Goal: Obtain resource: Download file/media

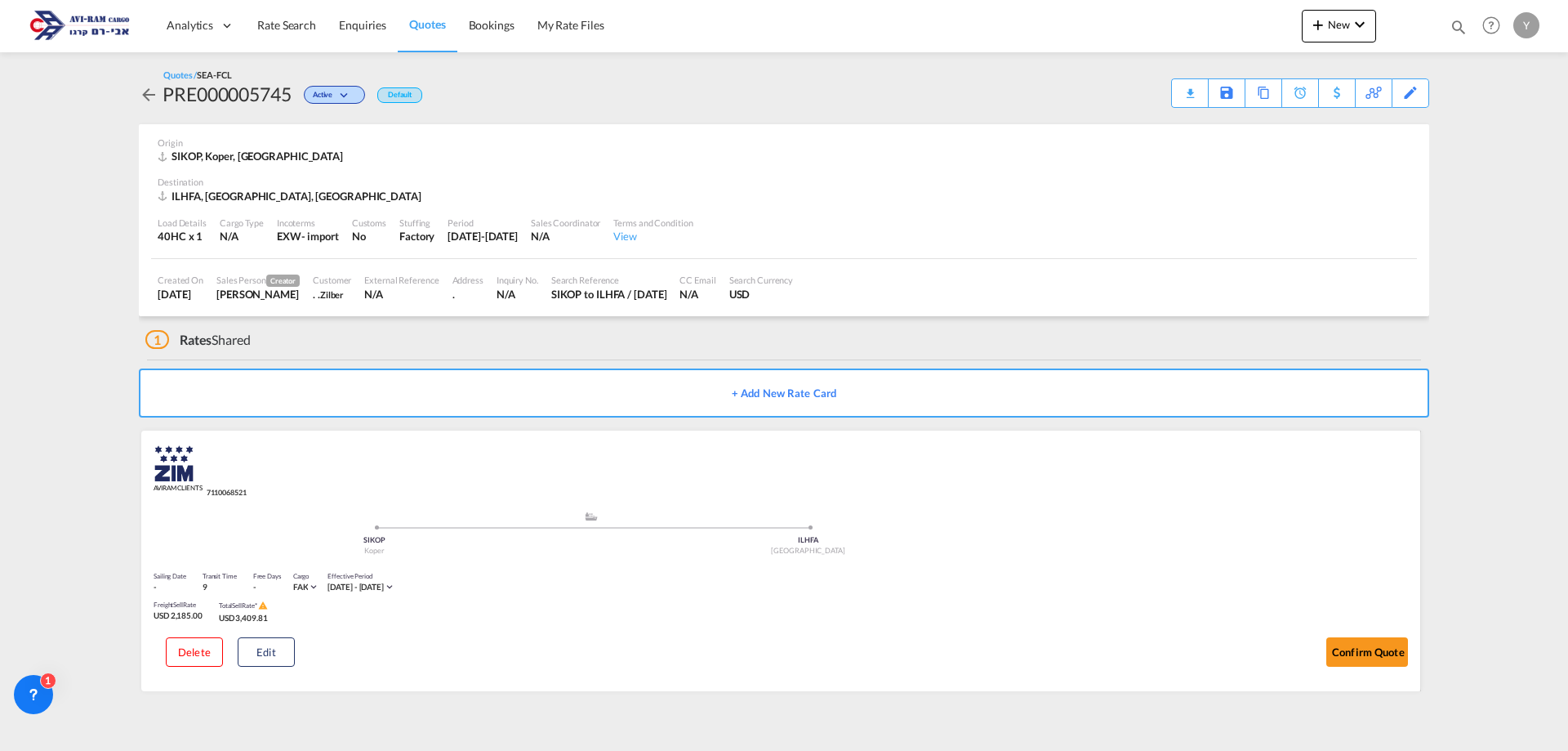
click at [426, 27] on span "Quotes" at bounding box center [427, 24] width 36 height 14
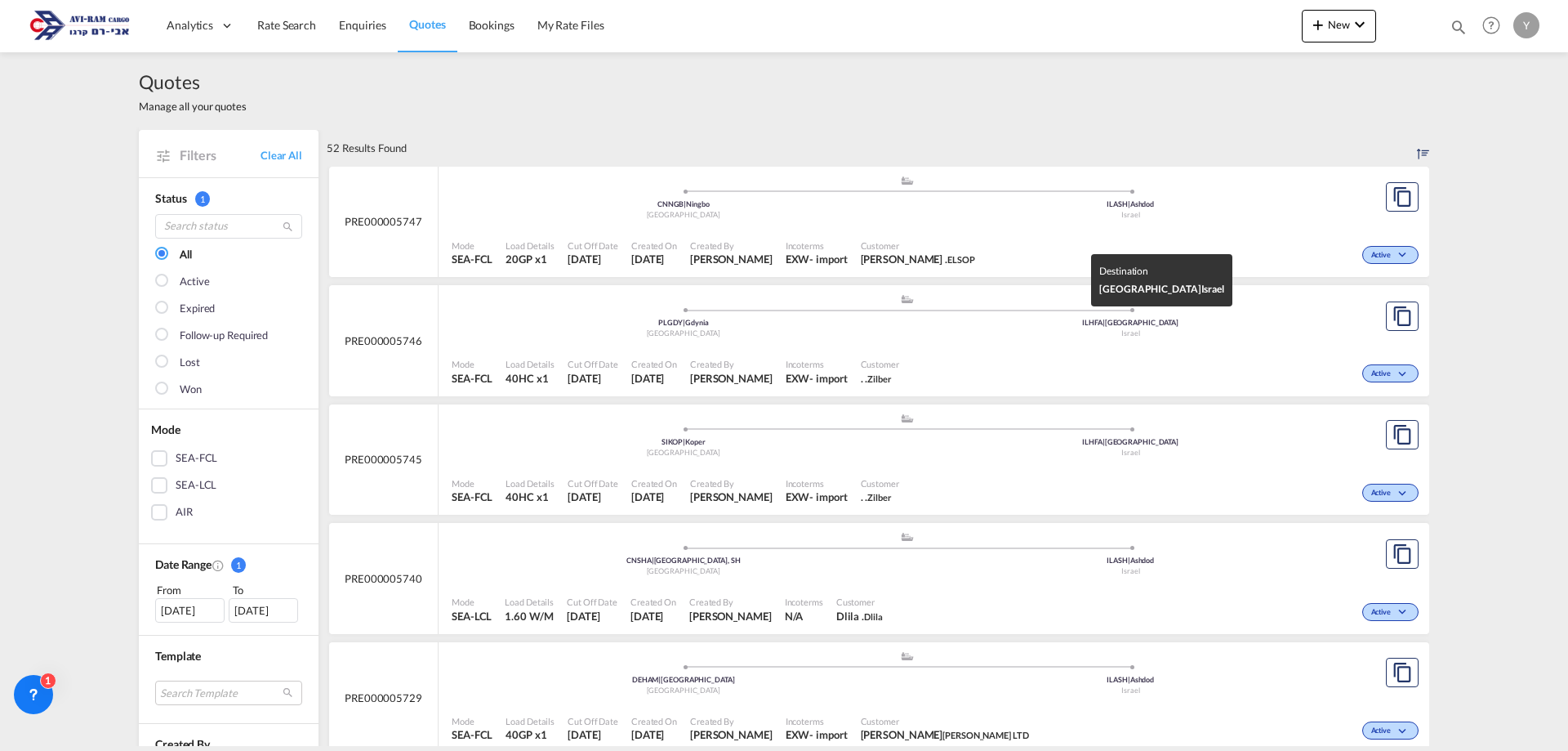
click at [777, 335] on div "Israel" at bounding box center [1131, 334] width 448 height 11
click at [418, 233] on div "PRE000005747" at bounding box center [383, 222] width 109 height 111
click at [598, 467] on div "Mode SEA-FCL Load Details 40HC x1 Cut Off Date [DATE] Created On [DATE] Created…" at bounding box center [933, 491] width 991 height 49
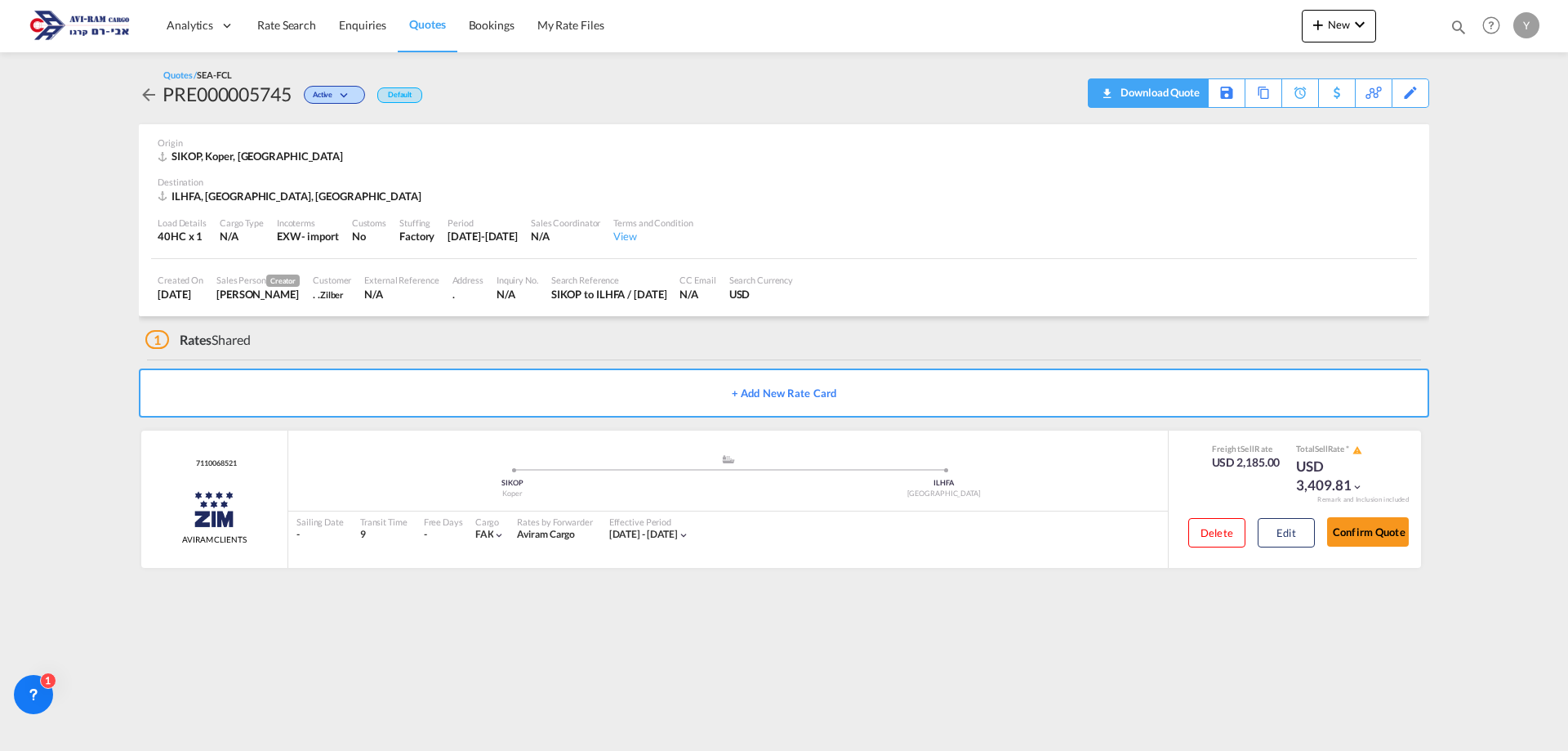
click at [777, 89] on div "Download Quote" at bounding box center [1158, 92] width 83 height 26
